Goal: Complete application form

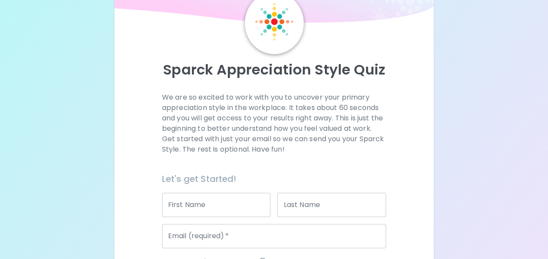
scroll to position [43, 0]
click at [216, 202] on input "First Name" at bounding box center [216, 204] width 109 height 24
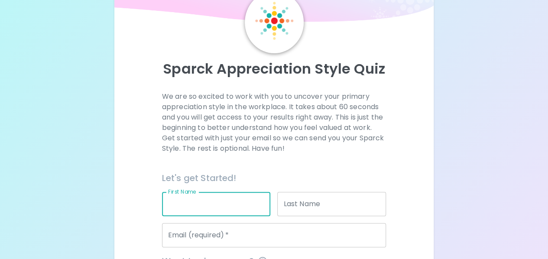
type input "[PERSON_NAME]"
type input "Hast"
type input "[EMAIL_ADDRESS][DOMAIN_NAME]"
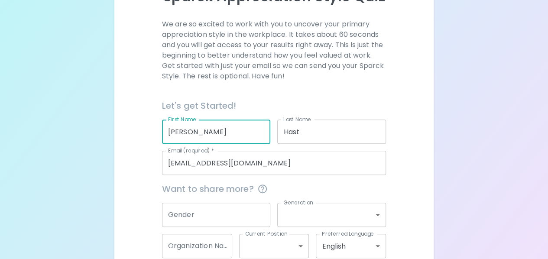
scroll to position [164, 0]
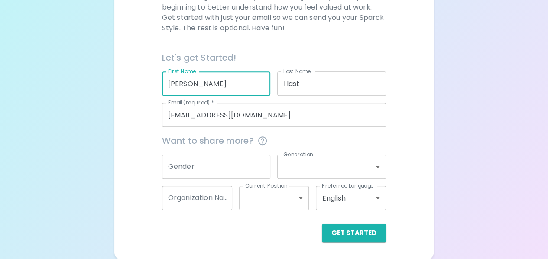
click at [256, 167] on input "Gender" at bounding box center [216, 167] width 109 height 24
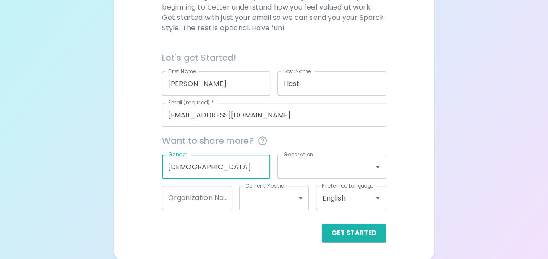
type input "[DEMOGRAPHIC_DATA]"
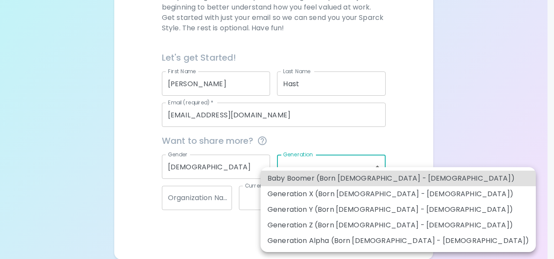
click at [379, 166] on body "Sparck Appreciation Style Quiz We are so excited to work with you to uncover yo…" at bounding box center [277, 47] width 554 height 423
click at [338, 180] on li "Baby Boomer (Born [DEMOGRAPHIC_DATA] - [DEMOGRAPHIC_DATA])" at bounding box center [398, 179] width 275 height 16
type input "baby_boomer"
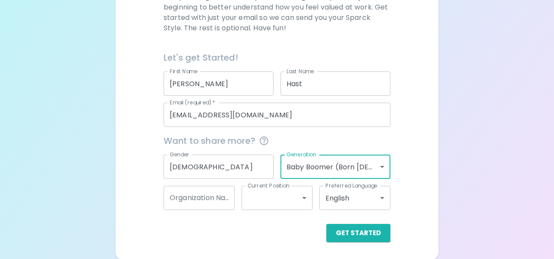
click at [269, 195] on body "Sparck Appreciation Style Quiz We are so excited to work with you to uncover yo…" at bounding box center [277, 47] width 554 height 423
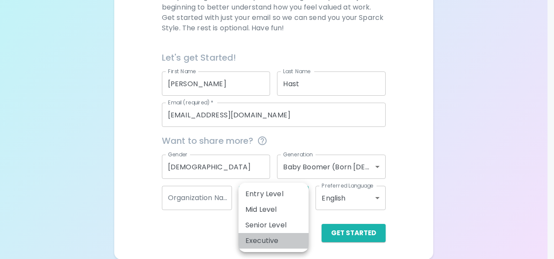
click at [273, 241] on li "Executive" at bounding box center [274, 241] width 70 height 16
type input "executive"
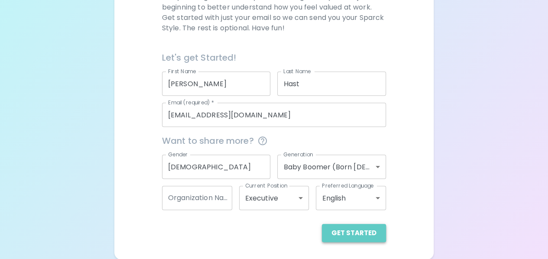
click at [366, 233] on button "Get Started" at bounding box center [354, 233] width 64 height 18
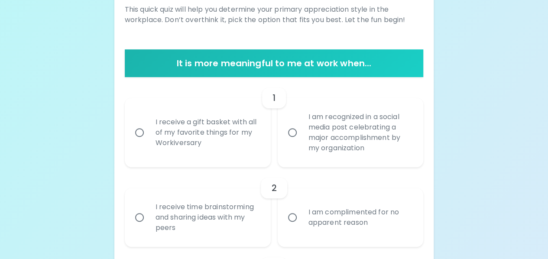
scroll to position [120, 0]
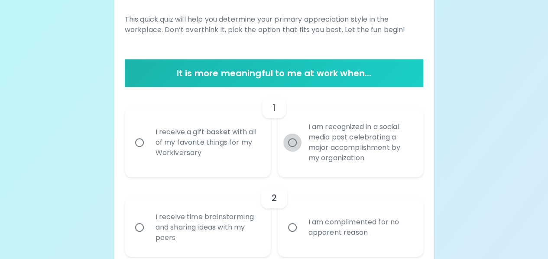
click at [292, 143] on input "I am recognized in a social media post celebrating a major accomplishment by my…" at bounding box center [292, 142] width 18 height 18
radio input "true"
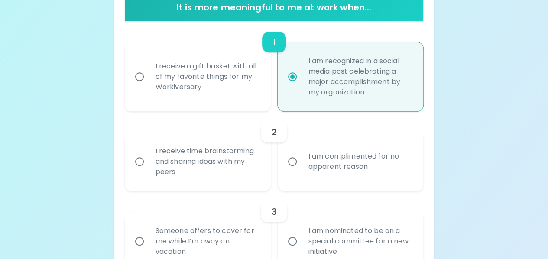
scroll to position [190, 0]
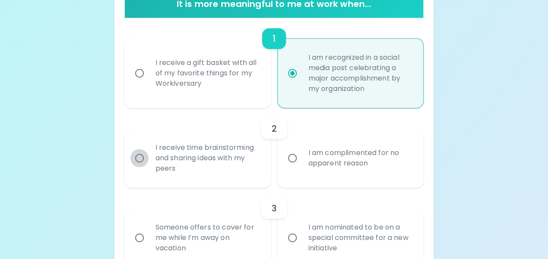
click at [138, 160] on input "I receive time brainstorming and sharing ideas with my peers" at bounding box center [139, 158] width 18 height 18
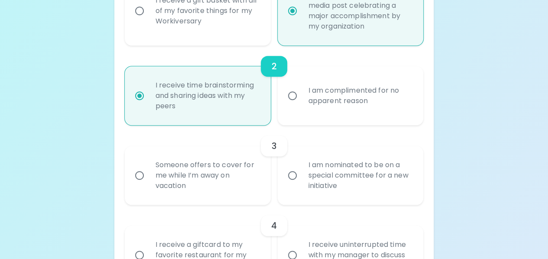
scroll to position [259, 0]
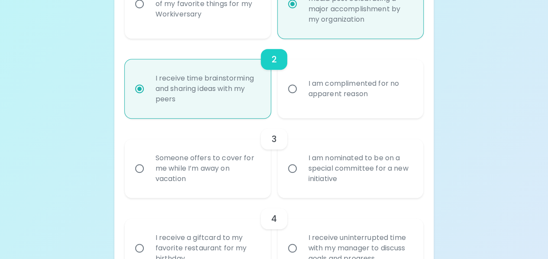
radio input "true"
click at [289, 167] on input "I am nominated to be on a special committee for a new initiative" at bounding box center [292, 168] width 18 height 18
radio input "false"
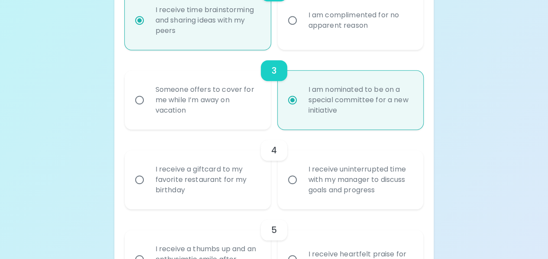
scroll to position [328, 0]
radio input "true"
click at [295, 179] on input "I receive uninterrupted time with my manager to discuss goals and progress" at bounding box center [292, 179] width 18 height 18
radio input "false"
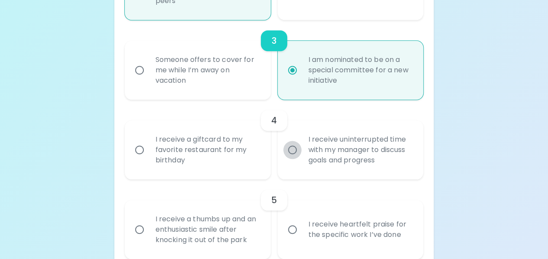
scroll to position [398, 0]
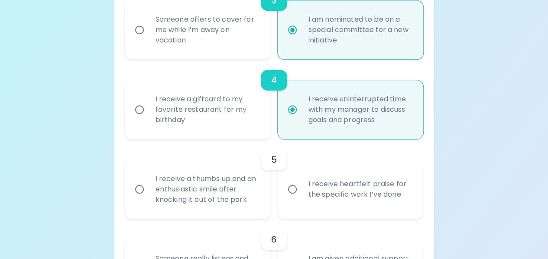
radio input "true"
click at [290, 188] on input "I receive heartfelt praise for the specific work I’ve done" at bounding box center [292, 189] width 18 height 18
radio input "false"
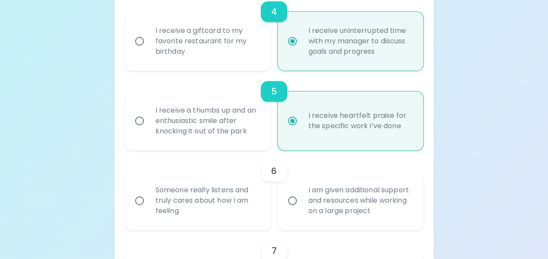
scroll to position [467, 0]
radio input "true"
click at [142, 200] on input "Someone really listens and truly cares about how I am feeling" at bounding box center [139, 200] width 18 height 18
radio input "false"
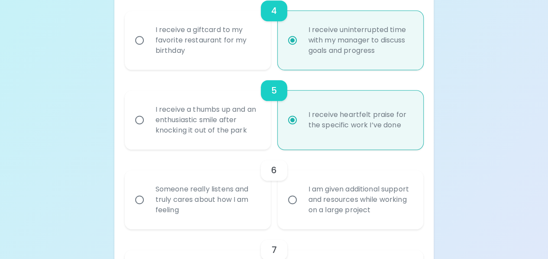
radio input "false"
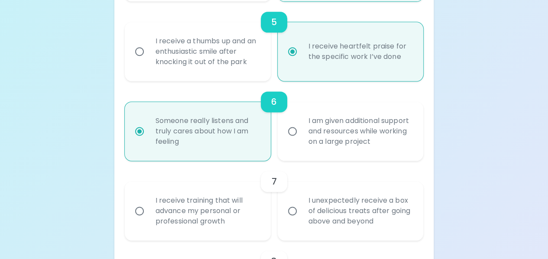
scroll to position [536, 0]
radio input "true"
click at [138, 211] on input "I receive training that will advance my personal or professional growth" at bounding box center [139, 210] width 18 height 18
radio input "false"
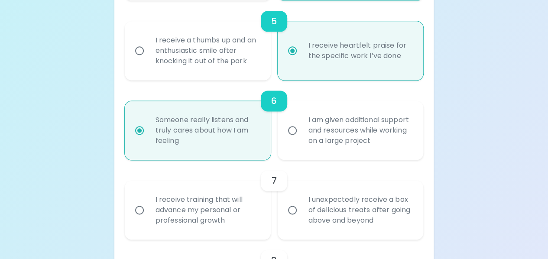
radio input "false"
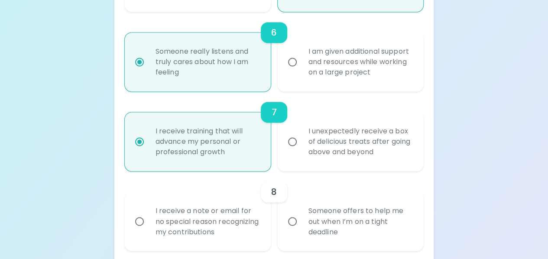
scroll to position [606, 0]
radio input "true"
click at [144, 223] on input "I receive a note or email for no special reason recognizing my contributions" at bounding box center [139, 220] width 18 height 18
radio input "false"
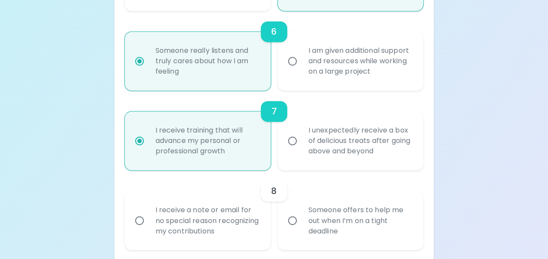
radio input "false"
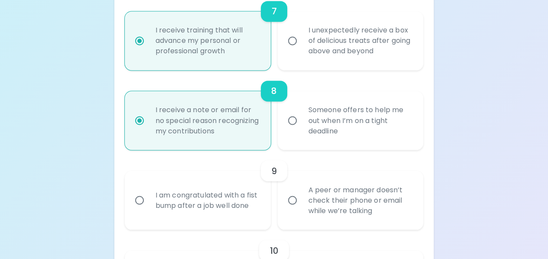
scroll to position [718, 0]
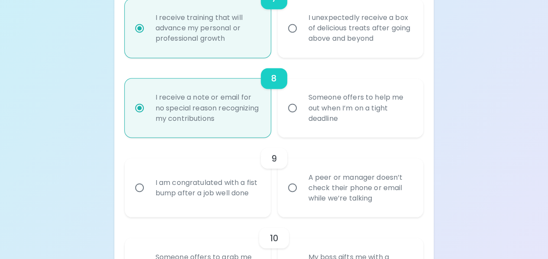
radio input "true"
click at [137, 185] on input "I am congratulated with a fist bump after a job well done" at bounding box center [139, 187] width 18 height 18
radio input "false"
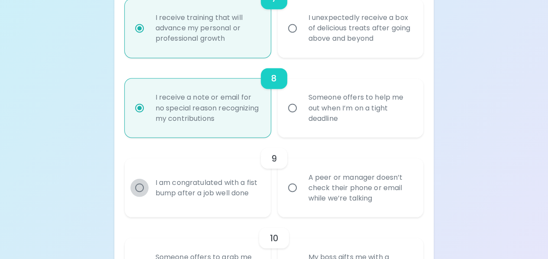
radio input "false"
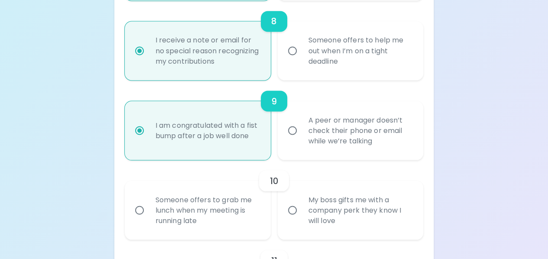
scroll to position [788, 0]
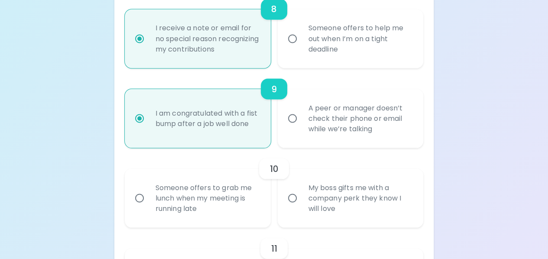
radio input "true"
click at [142, 199] on input "Someone offers to grab me lunch when my meeting is running late" at bounding box center [139, 198] width 18 height 18
radio input "false"
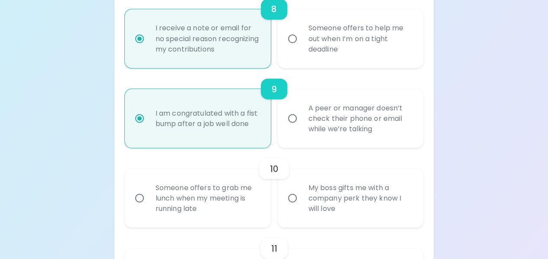
radio input "false"
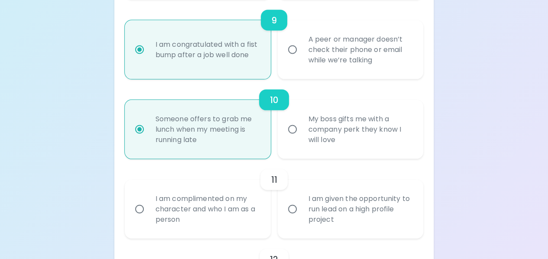
scroll to position [857, 0]
radio input "true"
click at [288, 208] on input "I am given the opportunity to run lead on a high profile project" at bounding box center [292, 208] width 18 height 18
radio input "false"
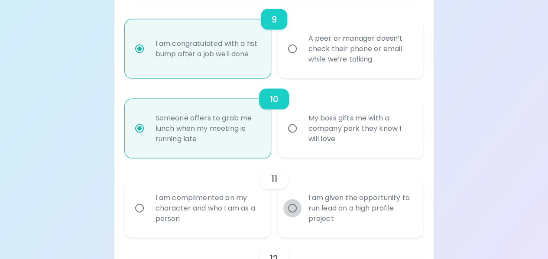
radio input "false"
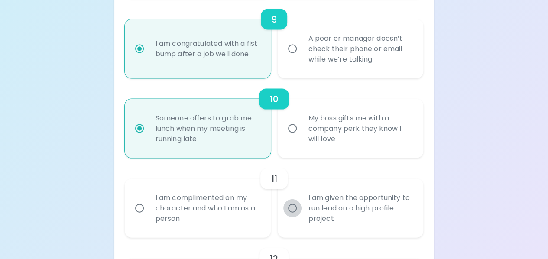
radio input "false"
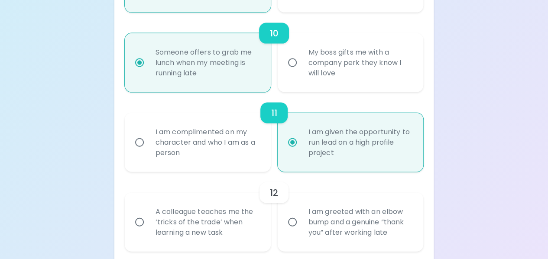
scroll to position [926, 0]
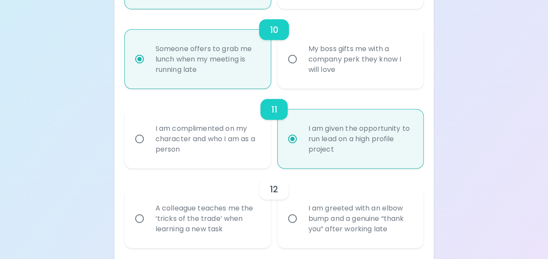
radio input "true"
click at [293, 217] on input "I am greeted with an elbow bump and a genuine “thank you” after working late" at bounding box center [292, 219] width 18 height 18
radio input "false"
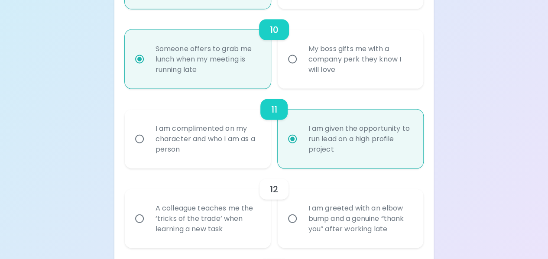
radio input "false"
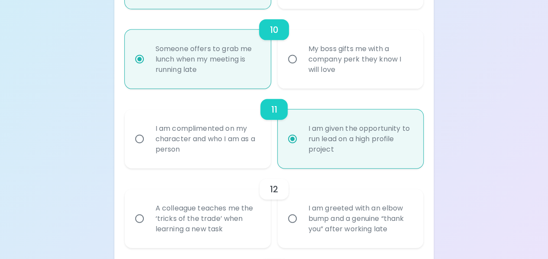
radio input "false"
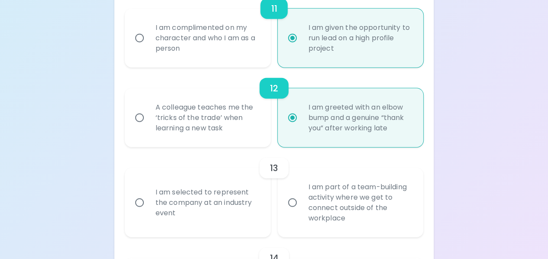
scroll to position [1039, 0]
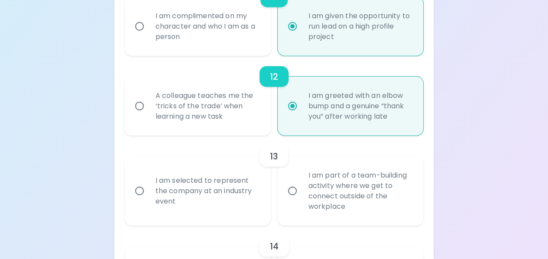
radio input "true"
click at [142, 190] on input "I am selected to represent the company at an industry event" at bounding box center [139, 191] width 18 height 18
radio input "false"
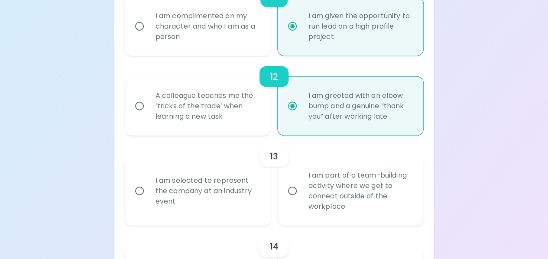
radio input "false"
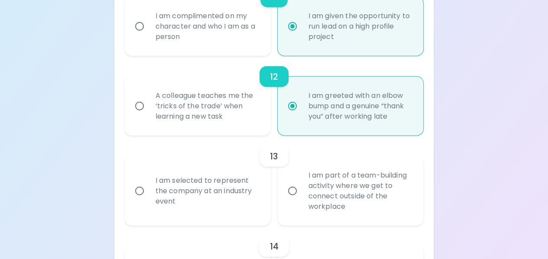
radio input "false"
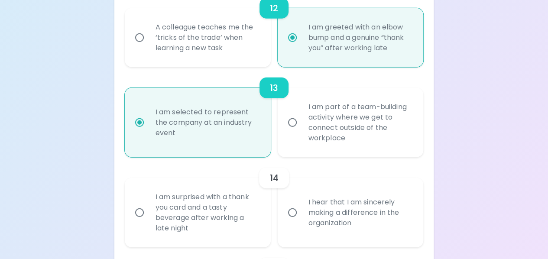
scroll to position [1108, 0]
radio input "true"
click at [292, 213] on input "I hear that I am sincerely making a difference in the organization" at bounding box center [292, 212] width 18 height 18
radio input "false"
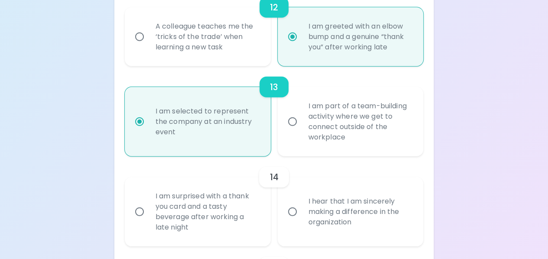
radio input "false"
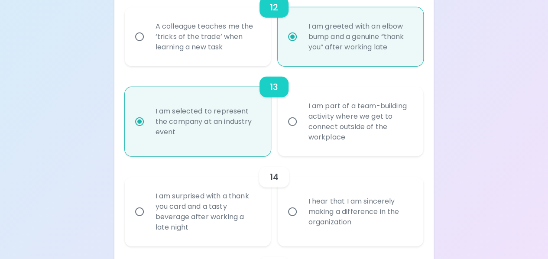
radio input "false"
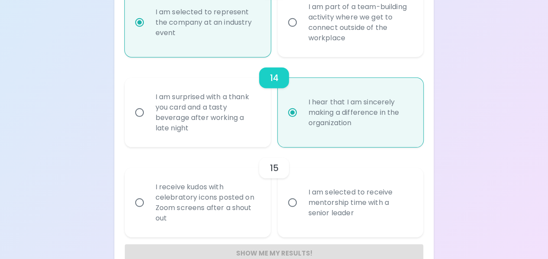
scroll to position [1221, 0]
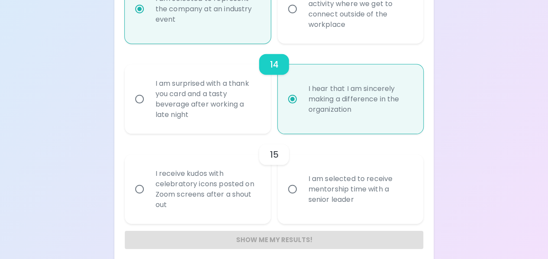
radio input "true"
click at [139, 190] on input "I receive kudos with celebratory icons posted on Zoom screens after a shout out" at bounding box center [139, 189] width 18 height 18
radio input "false"
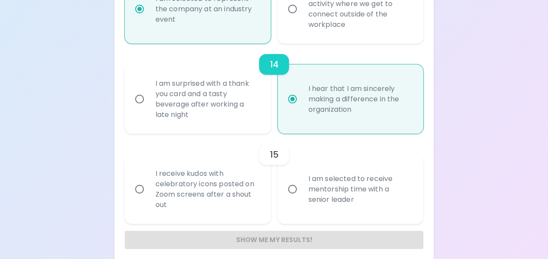
radio input "false"
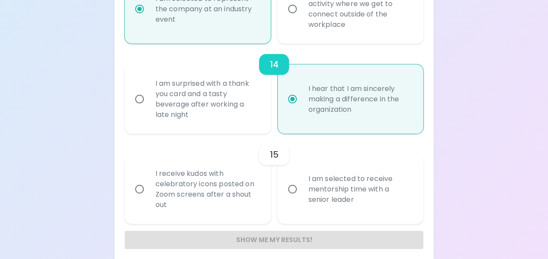
radio input "false"
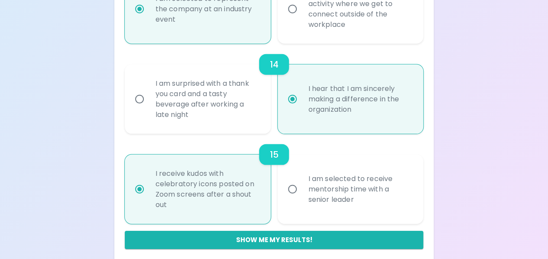
scroll to position [1228, 0]
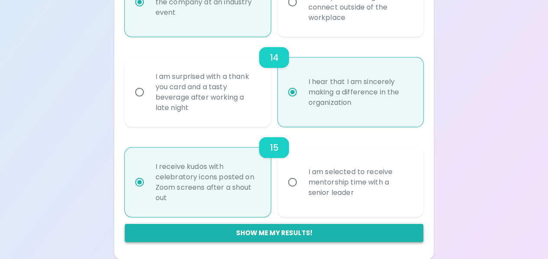
radio input "true"
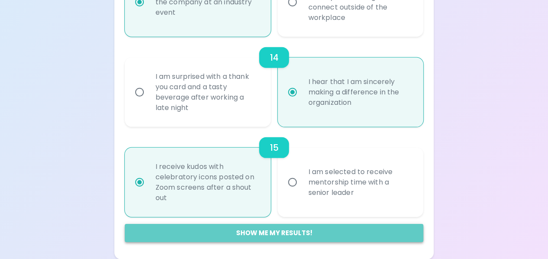
click at [275, 231] on button "Show me my results!" at bounding box center [274, 233] width 299 height 18
radio input "false"
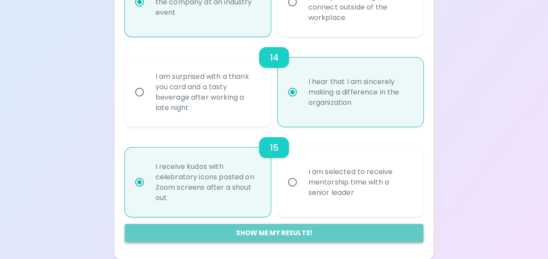
radio input "false"
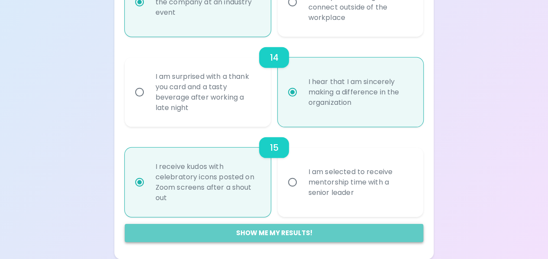
radio input "false"
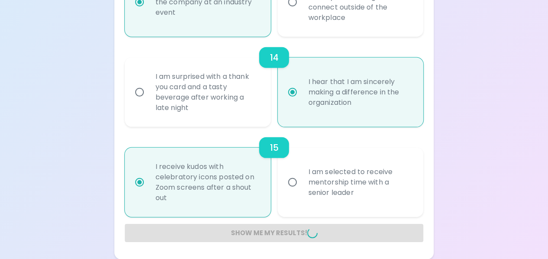
radio input "false"
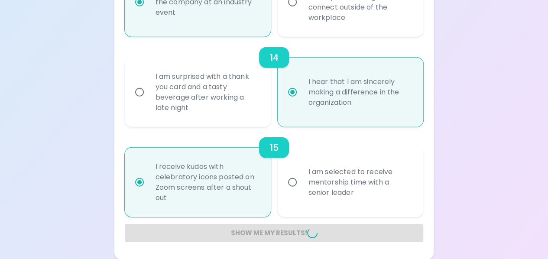
radio input "false"
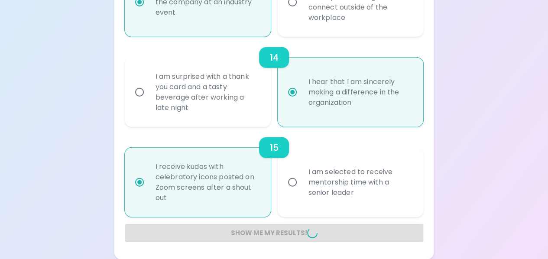
radio input "false"
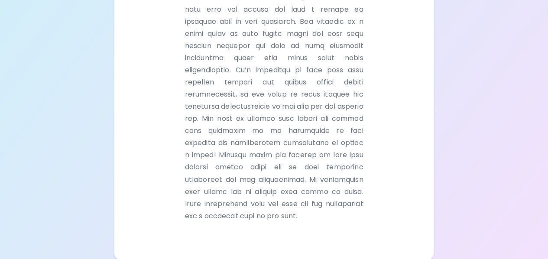
scroll to position [646, 0]
